Goal: Task Accomplishment & Management: Manage account settings

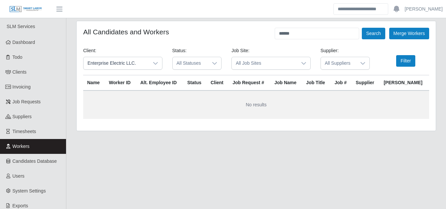
click at [30, 149] on span "Workers" at bounding box center [21, 146] width 17 height 5
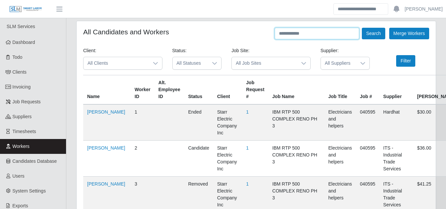
click at [292, 35] on input "text" at bounding box center [317, 34] width 84 height 12
click at [362, 28] on button "Search" at bounding box center [373, 34] width 23 height 12
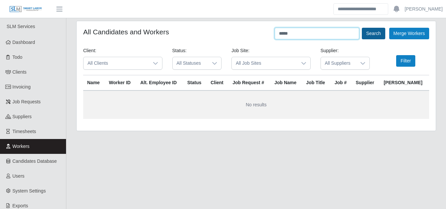
type input "****"
click at [374, 33] on button "Search" at bounding box center [373, 34] width 23 height 12
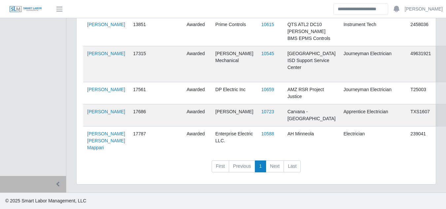
scroll to position [1638, 0]
click at [99, 132] on link "Jean Jose Campos Mappari" at bounding box center [106, 140] width 38 height 19
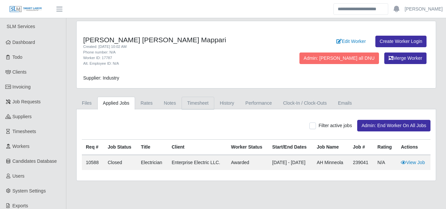
click at [195, 100] on link "Timesheet" at bounding box center [198, 103] width 33 height 13
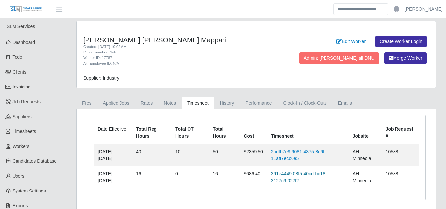
click at [282, 172] on link "391e4449-08f5-40cd-bc18-3127c9f022f2" at bounding box center [299, 177] width 56 height 12
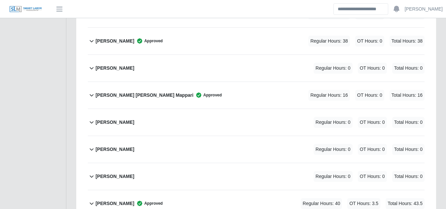
scroll to position [755, 0]
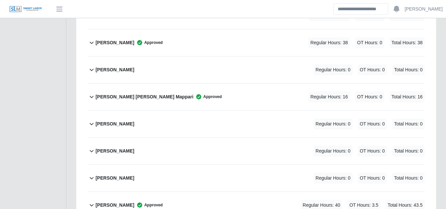
click at [123, 93] on b "Jean Jose Campos Mappari" at bounding box center [144, 96] width 98 height 7
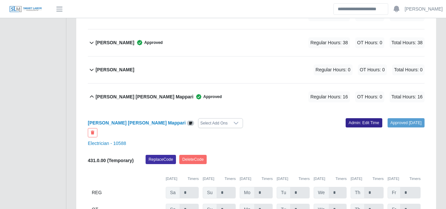
click at [355, 118] on link "Admin: Edit Time" at bounding box center [364, 122] width 37 height 9
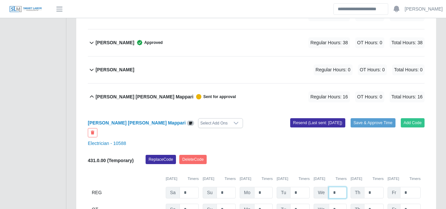
click at [337, 187] on input "*" at bounding box center [338, 193] width 18 height 12
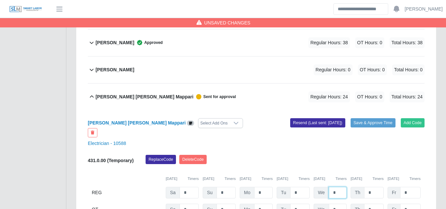
type input "*"
type input "**"
click at [380, 118] on button "Save & Approve Time" at bounding box center [372, 122] width 45 height 9
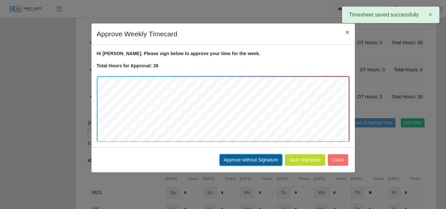
click at [267, 159] on button "Approve without Signature" at bounding box center [250, 160] width 63 height 12
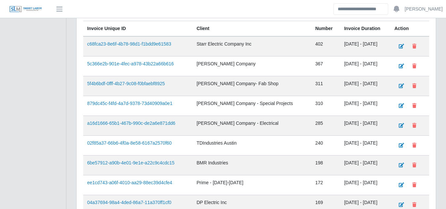
scroll to position [422, 0]
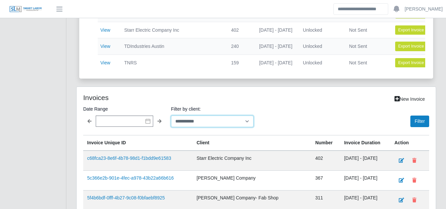
click at [184, 127] on select "**********" at bounding box center [212, 122] width 83 height 12
select select "**********"
click at [171, 120] on select "**********" at bounding box center [212, 122] width 83 height 12
click at [414, 124] on button "Filter" at bounding box center [419, 122] width 19 height 12
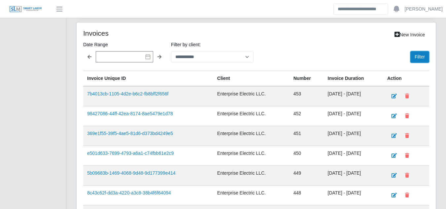
scroll to position [488, 0]
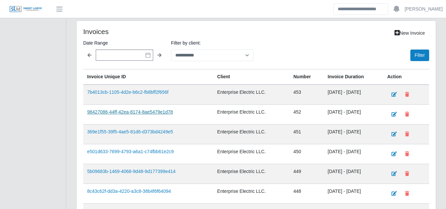
click at [143, 115] on link "98427086-44ff-42ea-8174-8ae5479e1d78" at bounding box center [130, 111] width 86 height 5
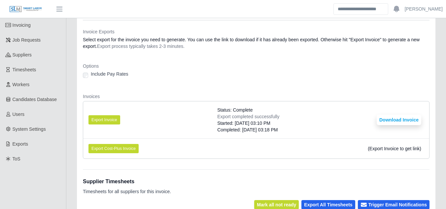
scroll to position [99, 0]
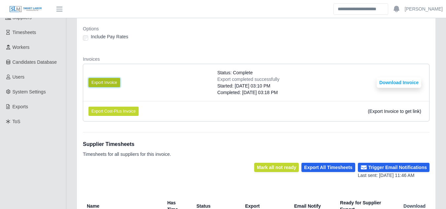
click at [106, 83] on button "Export Invoice" at bounding box center [104, 82] width 32 height 9
